Goal: Information Seeking & Learning: Learn about a topic

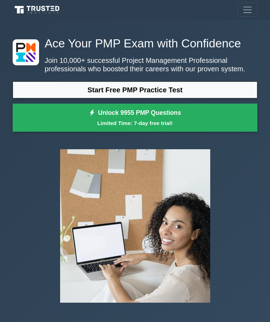
click at [174, 98] on link "Start Free PMP Practice Test" at bounding box center [135, 90] width 245 height 17
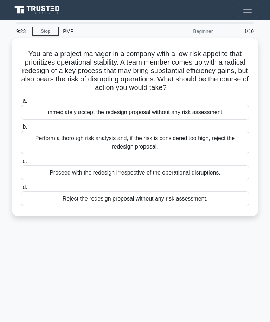
click at [221, 149] on div "Perform a thorough risk analysis and, if the risk is considered too high, rejec…" at bounding box center [135, 142] width 228 height 23
click at [21, 129] on input "b. Perform a thorough risk analysis and, if the risk is considered too high, re…" at bounding box center [21, 127] width 0 height 5
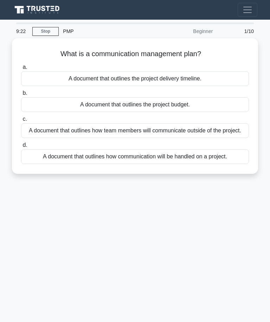
click at [201, 145] on div "a. A document that outlines the project delivery timeline. b. A document that o…" at bounding box center [135, 113] width 236 height 104
click at [45, 33] on link "Stop" at bounding box center [45, 31] width 26 height 9
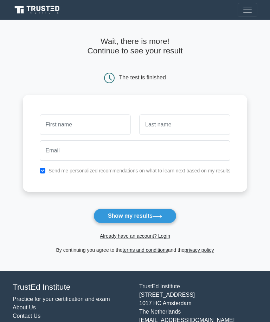
click at [249, 10] on span "Toggle navigation" at bounding box center [247, 10] width 11 height 11
click at [246, 8] on span "Toggle navigation" at bounding box center [247, 10] width 11 height 11
click at [165, 237] on link "Already have an account? Login" at bounding box center [135, 236] width 70 height 6
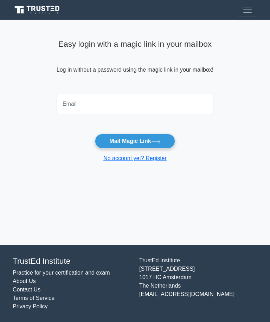
click at [190, 102] on input "email" at bounding box center [135, 104] width 157 height 20
type input "s"
type input "o.mostafa1003@gmail.com"
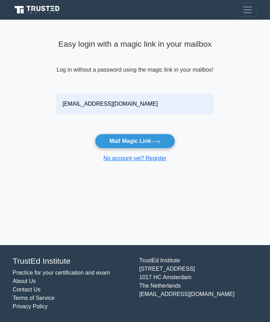
click at [149, 141] on button "Mail Magic Link" at bounding box center [135, 141] width 80 height 15
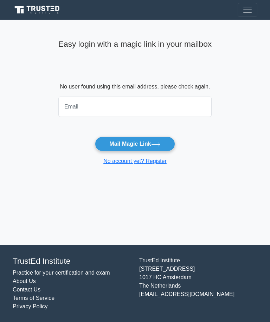
click at [201, 112] on input "email" at bounding box center [134, 107] width 153 height 20
type input "[EMAIL_ADDRESS][DOMAIN_NAME]"
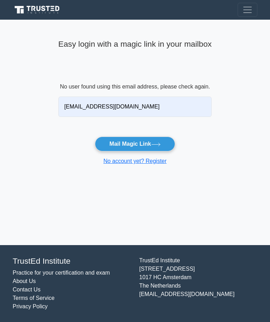
click at [148, 142] on button "Mail Magic Link" at bounding box center [135, 144] width 80 height 15
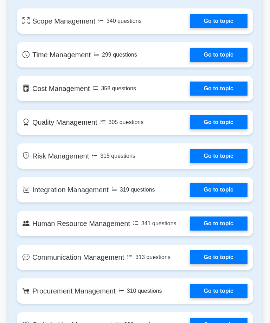
click at [218, 28] on link "Go to topic" at bounding box center [219, 21] width 58 height 14
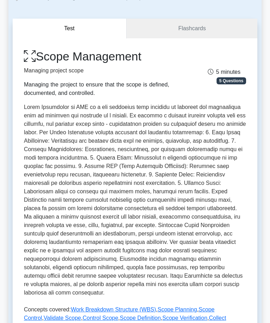
scroll to position [48, 0]
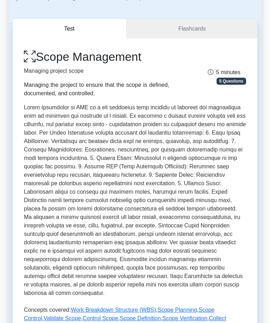
click at [35, 86] on div "Managing the project to ensure that the scope is defined, documented, and contr…" at bounding box center [96, 89] width 145 height 17
click at [185, 160] on p at bounding box center [135, 201] width 222 height 197
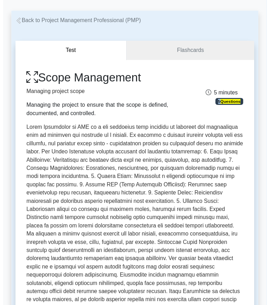
scroll to position [15, 0]
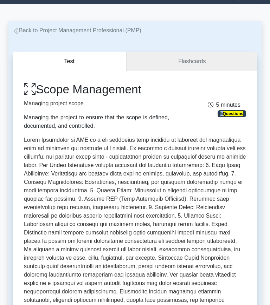
click at [31, 138] on p at bounding box center [135, 234] width 222 height 197
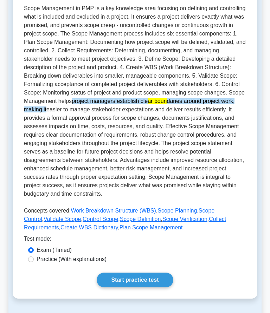
scroll to position [148, 0]
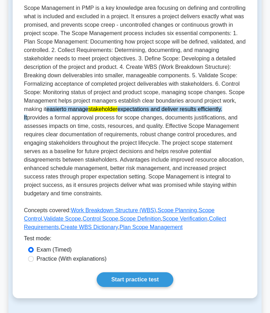
click at [40, 67] on p "Scope Management in PMP is a key knowledge area focusing on defining and contro…" at bounding box center [135, 102] width 222 height 197
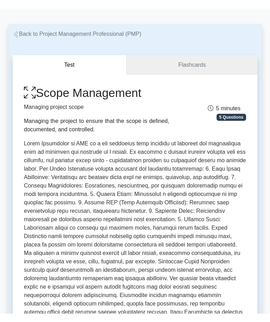
scroll to position [0, 0]
